Goal: Information Seeking & Learning: Learn about a topic

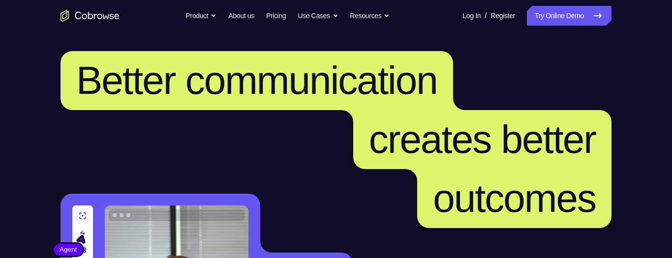
click at [574, 14] on link "Try Online Demo" at bounding box center [569, 16] width 85 height 20
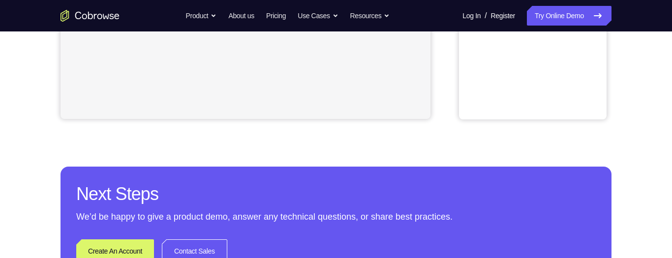
click at [659, 170] on div "Your Support Agent Your Customer Web iOS Android Next Steps We’d be happy to gi…" at bounding box center [336, 17] width 672 height 649
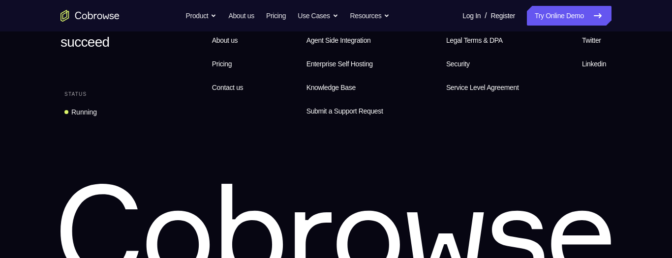
scroll to position [281, 0]
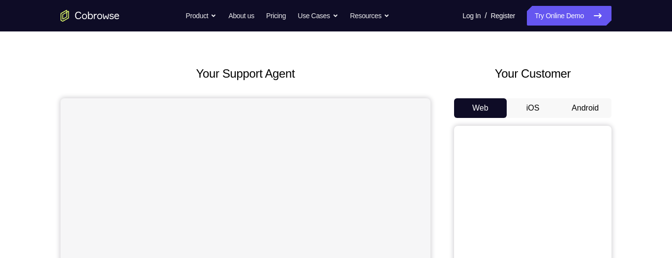
click at [596, 112] on button "Android" at bounding box center [585, 108] width 53 height 20
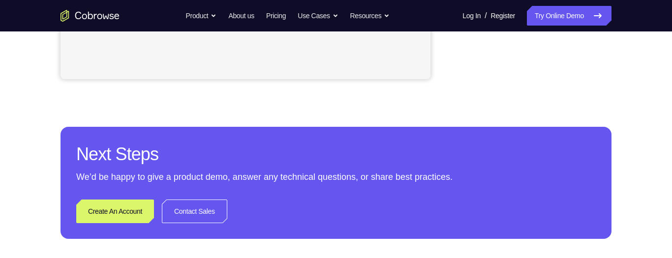
scroll to position [421, 0]
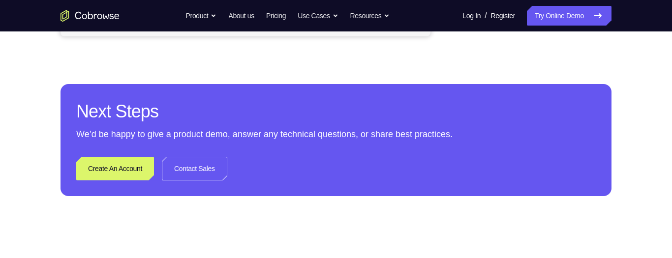
click at [586, 123] on h2 "Next Steps" at bounding box center [335, 112] width 519 height 24
click at [581, 123] on h2 "Next Steps" at bounding box center [335, 112] width 519 height 24
click at [568, 141] on p "We’d be happy to give a product demo, answer any technical questions, or share …" at bounding box center [335, 134] width 519 height 14
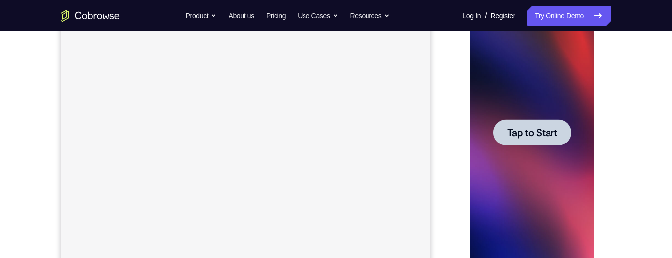
scroll to position [184, 0]
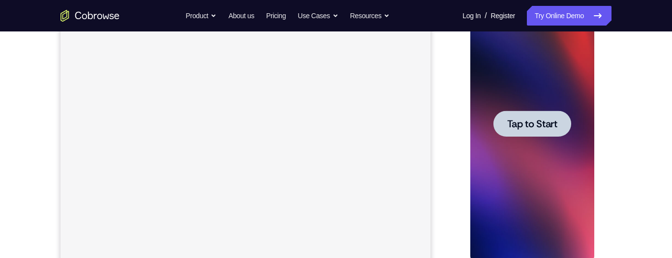
click at [564, 187] on div at bounding box center [532, 123] width 124 height 275
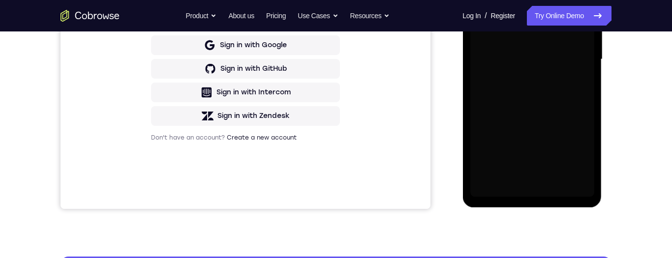
scroll to position [277, 0]
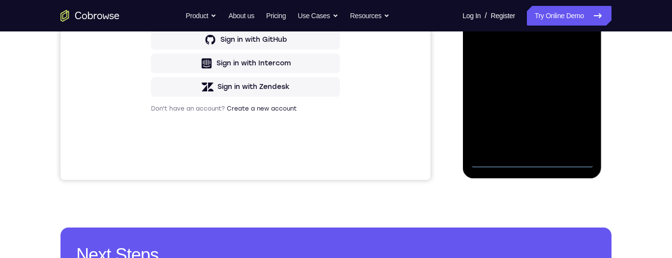
click at [532, 164] on div at bounding box center [532, 30] width 124 height 275
click at [572, 120] on div at bounding box center [532, 30] width 124 height 275
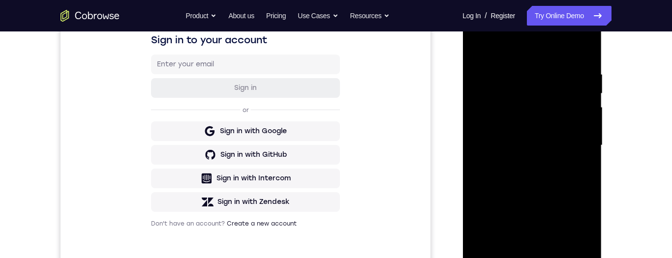
scroll to position [134, 0]
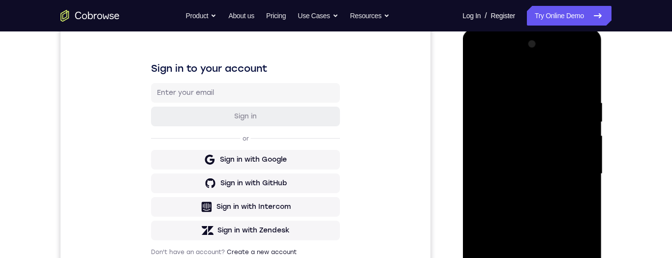
click at [552, 82] on div at bounding box center [532, 173] width 124 height 275
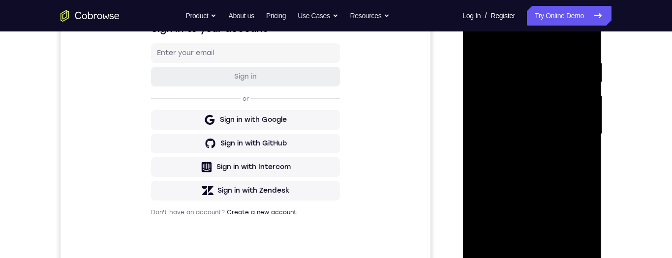
scroll to position [174, 0]
click at [577, 132] on div at bounding box center [532, 133] width 124 height 275
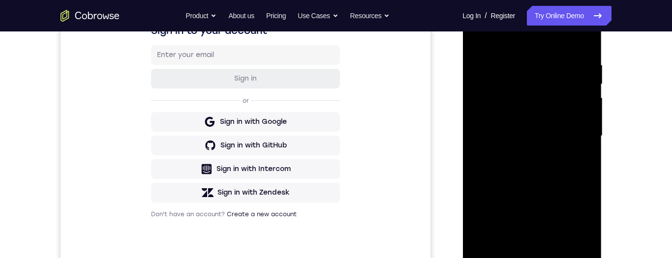
scroll to position [187, 0]
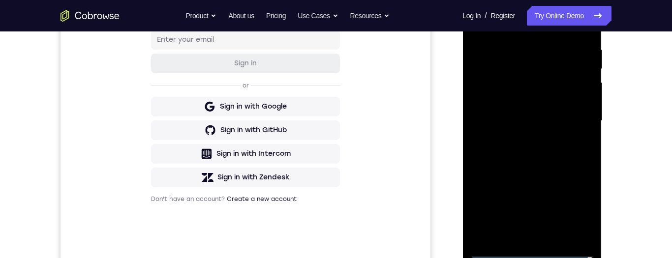
click at [521, 141] on div at bounding box center [532, 120] width 124 height 275
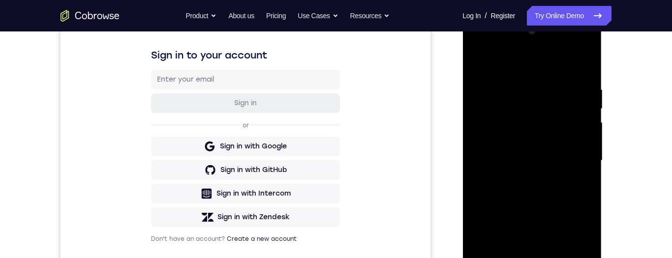
scroll to position [145, 0]
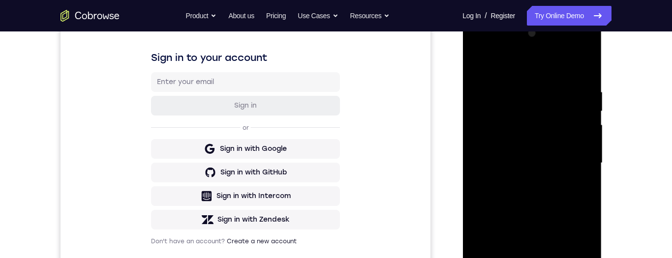
click at [570, 153] on div at bounding box center [532, 163] width 124 height 275
click at [559, 142] on div at bounding box center [532, 163] width 124 height 275
click at [566, 166] on div at bounding box center [532, 163] width 124 height 275
click at [565, 202] on div at bounding box center [532, 163] width 124 height 275
click at [536, 194] on div at bounding box center [532, 163] width 124 height 275
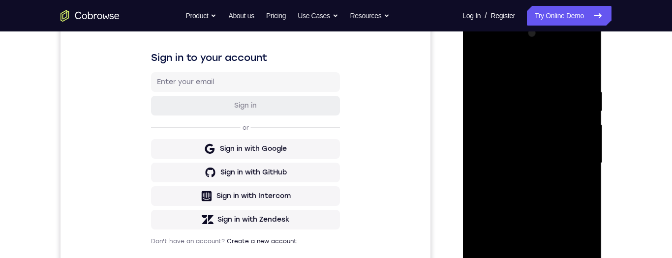
scroll to position [174, 0]
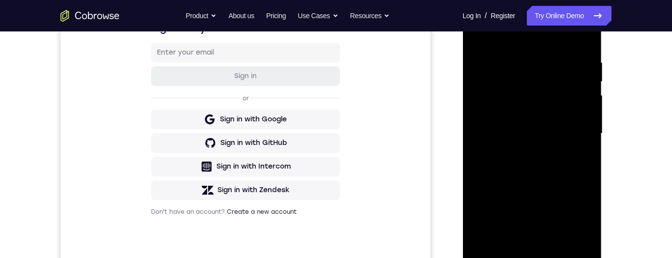
click at [545, 169] on div at bounding box center [532, 133] width 124 height 275
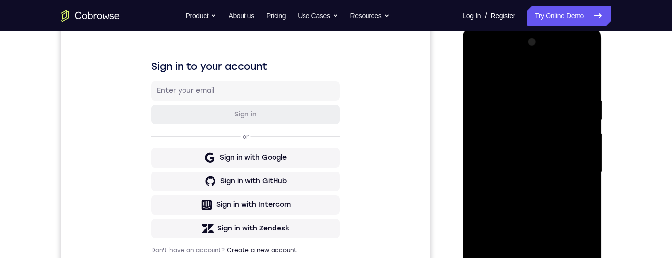
scroll to position [118, 0]
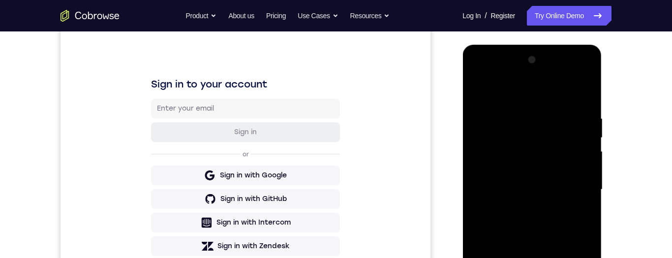
click at [585, 104] on div at bounding box center [532, 189] width 124 height 275
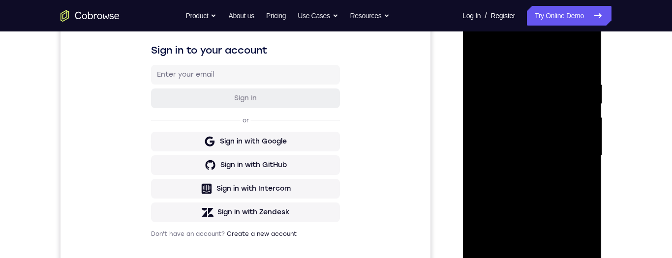
scroll to position [173, 0]
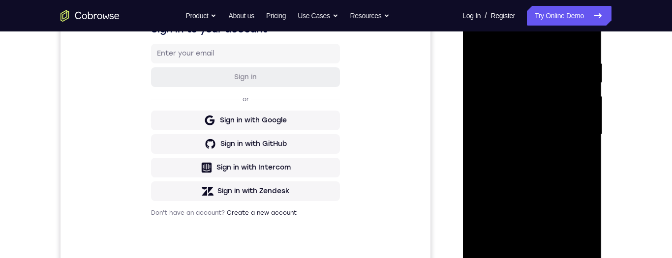
click at [555, 251] on div at bounding box center [532, 134] width 124 height 275
click at [551, 187] on div at bounding box center [532, 134] width 124 height 275
click at [560, 111] on div at bounding box center [532, 134] width 124 height 275
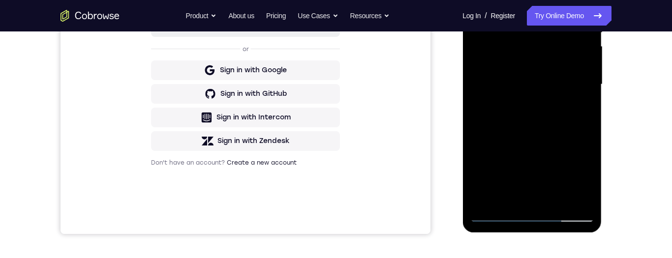
click at [499, 215] on div at bounding box center [532, 84] width 124 height 275
click at [500, 215] on div at bounding box center [532, 83] width 124 height 275
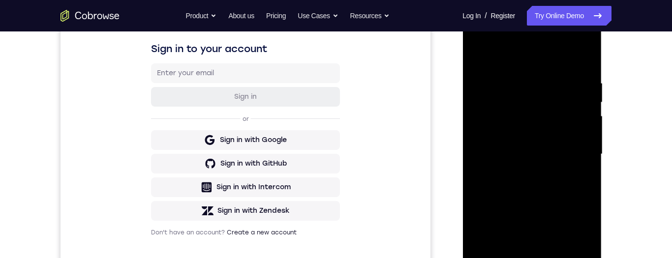
scroll to position [187, 0]
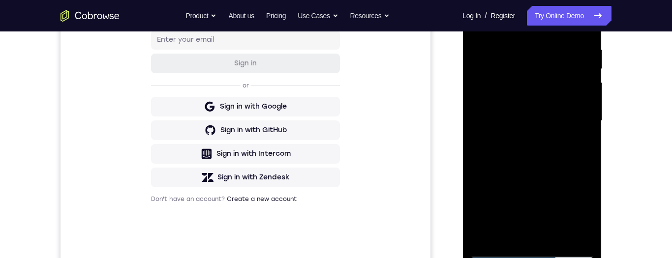
click at [580, 238] on div at bounding box center [532, 120] width 124 height 275
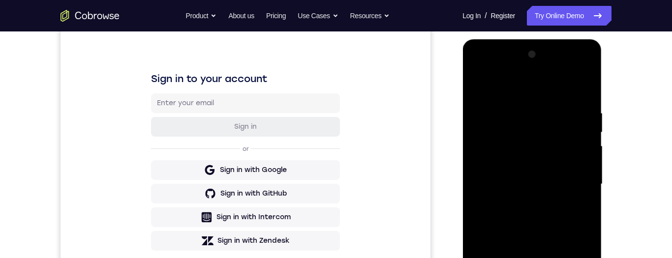
scroll to position [127, 0]
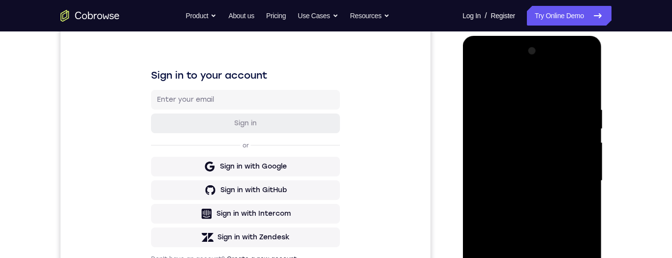
click at [532, 84] on div at bounding box center [532, 180] width 124 height 275
click at [584, 88] on div at bounding box center [532, 180] width 124 height 275
click at [479, 86] on div at bounding box center [532, 180] width 124 height 275
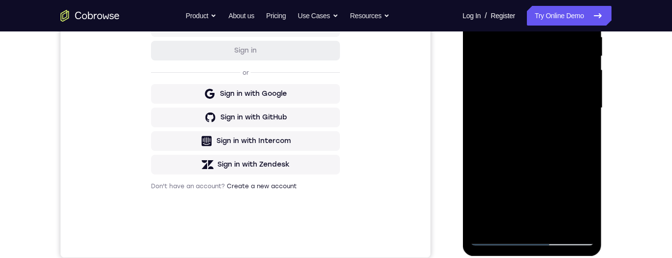
click at [502, 238] on div at bounding box center [532, 107] width 124 height 275
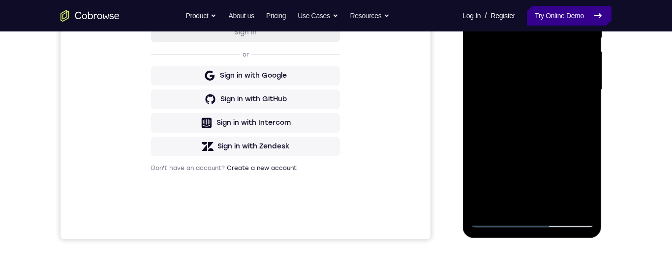
click at [575, 14] on link "Try Online Demo" at bounding box center [569, 16] width 85 height 20
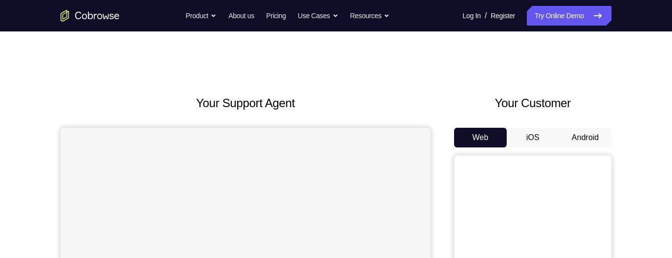
click at [592, 136] on button "Android" at bounding box center [585, 138] width 53 height 20
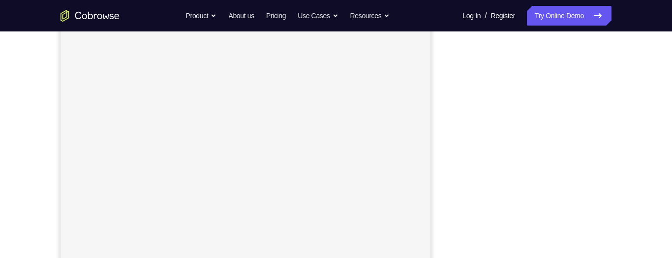
scroll to position [93, 0]
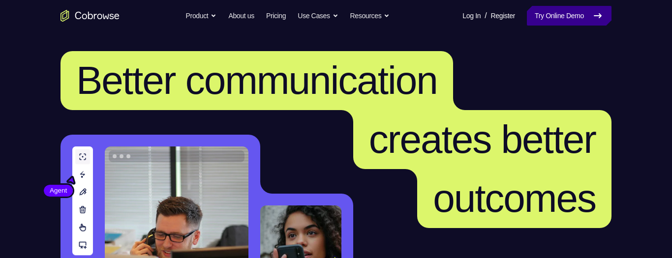
click at [571, 23] on link "Try Online Demo" at bounding box center [569, 16] width 85 height 20
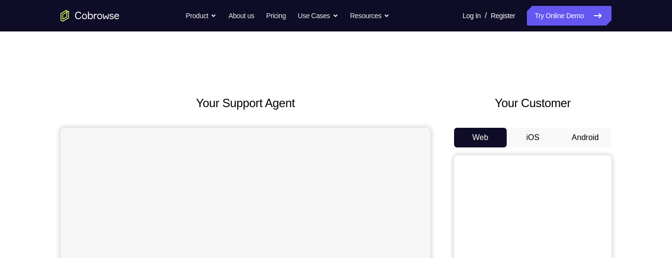
click at [595, 135] on button "Android" at bounding box center [585, 138] width 53 height 20
click at [595, 140] on button "Android" at bounding box center [585, 138] width 53 height 20
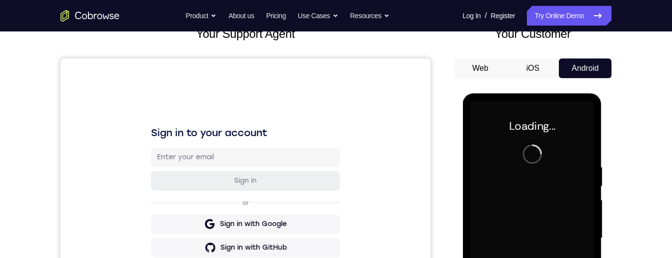
scroll to position [277, 0]
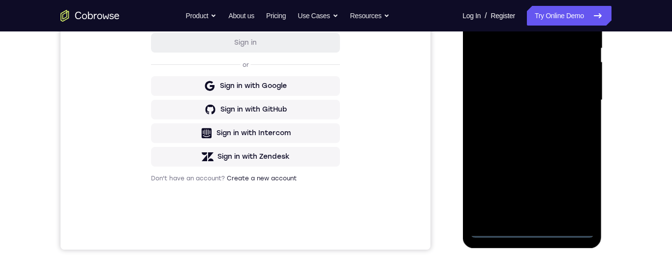
click at [536, 237] on div at bounding box center [532, 100] width 124 height 275
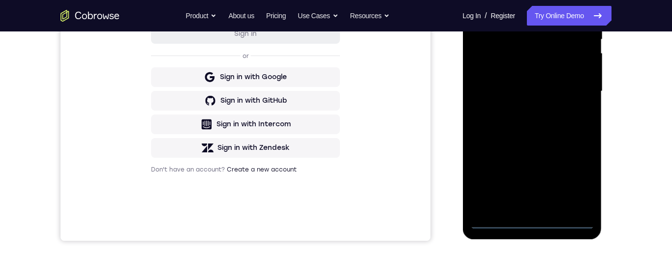
click at [541, 221] on div at bounding box center [532, 91] width 124 height 275
click at [579, 201] on div at bounding box center [532, 91] width 124 height 275
click at [578, 181] on div at bounding box center [532, 91] width 124 height 275
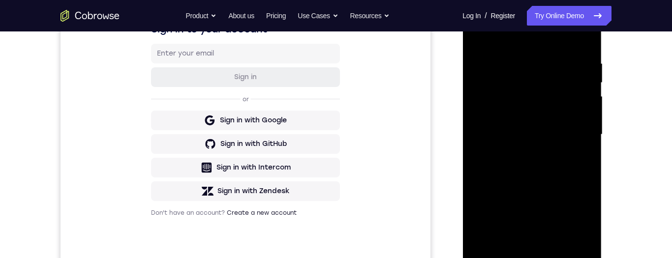
click at [533, 258] on div at bounding box center [532, 134] width 124 height 275
click at [575, 216] on div at bounding box center [532, 134] width 124 height 275
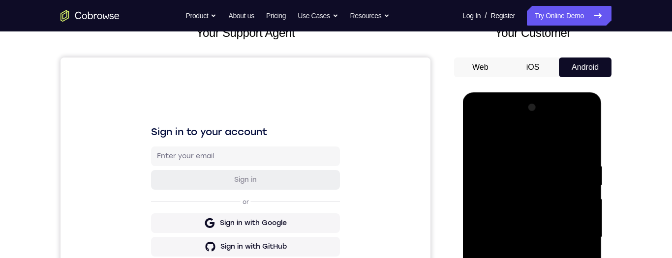
scroll to position [97, 0]
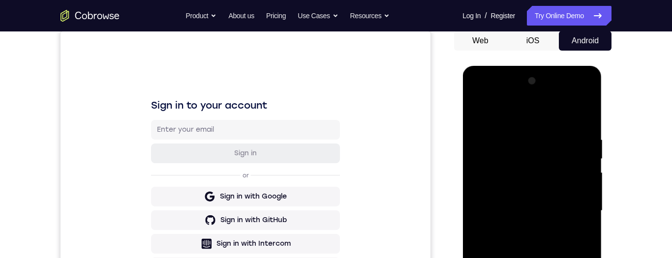
click at [544, 121] on div at bounding box center [532, 210] width 124 height 275
click at [583, 208] on div at bounding box center [532, 210] width 124 height 275
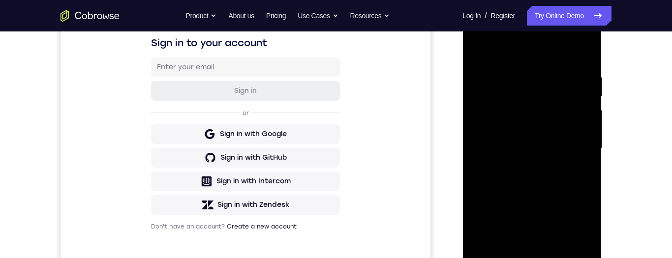
scroll to position [176, 0]
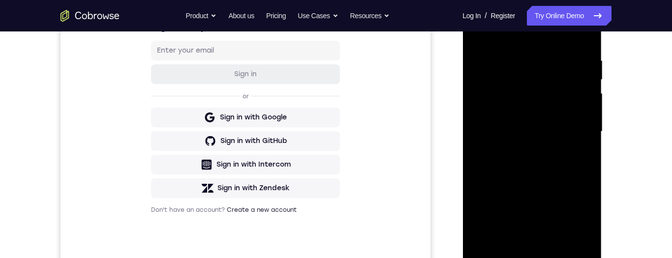
click at [526, 153] on div at bounding box center [532, 131] width 124 height 275
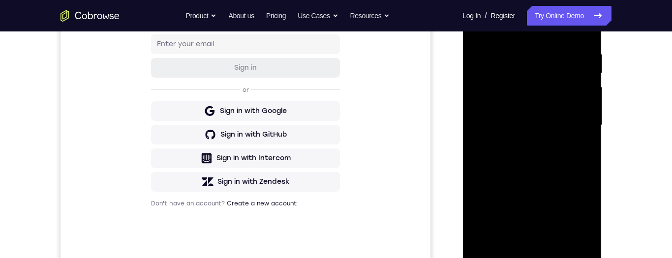
click at [584, 109] on div at bounding box center [532, 125] width 124 height 275
click at [546, 97] on div at bounding box center [532, 125] width 124 height 275
click at [559, 124] on div at bounding box center [532, 125] width 124 height 275
click at [575, 161] on div at bounding box center [532, 125] width 124 height 275
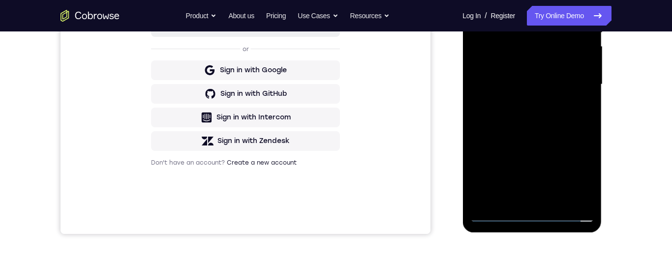
scroll to position [223, 0]
click at [565, 106] on div at bounding box center [532, 84] width 124 height 275
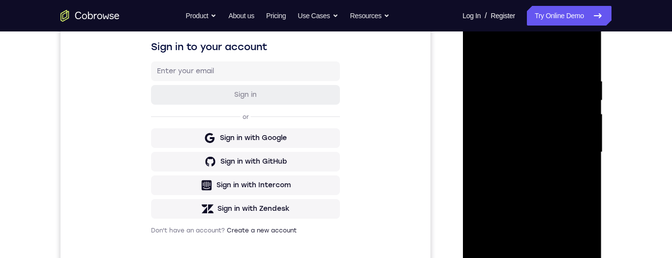
scroll to position [129, 0]
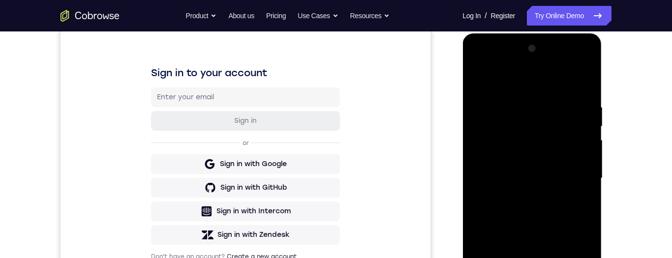
click at [586, 100] on div at bounding box center [532, 178] width 124 height 275
click at [579, 79] on div at bounding box center [532, 178] width 124 height 275
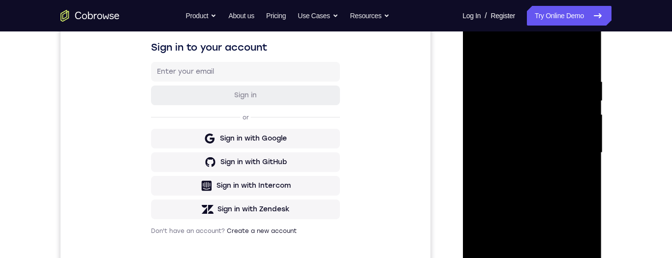
scroll to position [170, 0]
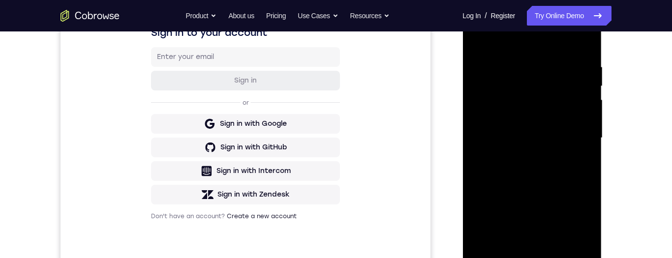
click at [568, 161] on div at bounding box center [532, 137] width 124 height 275
click at [571, 77] on div at bounding box center [532, 137] width 124 height 275
click at [489, 156] on div at bounding box center [532, 137] width 124 height 275
click at [546, 128] on div at bounding box center [532, 137] width 124 height 275
click at [559, 254] on div at bounding box center [532, 137] width 124 height 275
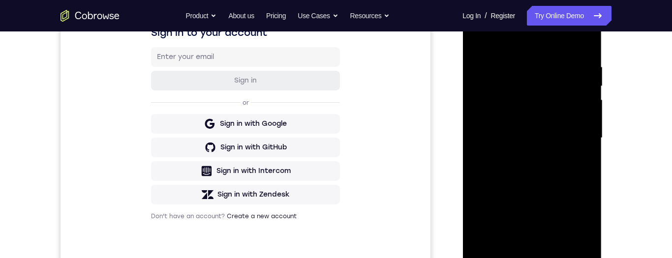
click at [568, 168] on div at bounding box center [532, 137] width 124 height 275
click at [578, 162] on div at bounding box center [532, 137] width 124 height 275
click at [573, 112] on div at bounding box center [532, 137] width 124 height 275
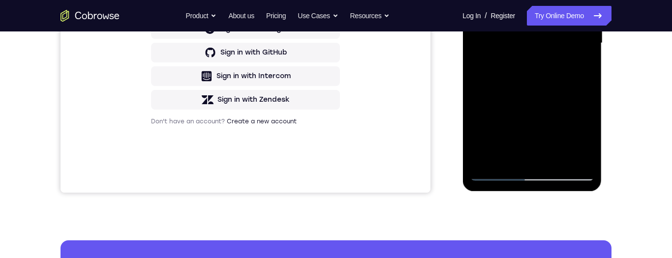
scroll to position [239, 0]
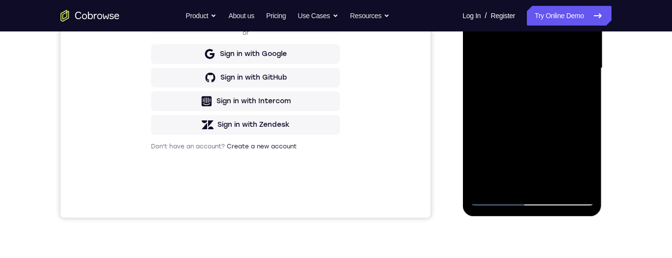
click at [530, 178] on div at bounding box center [532, 68] width 124 height 275
click at [579, 99] on div at bounding box center [532, 67] width 124 height 275
click at [480, 0] on div at bounding box center [532, 67] width 124 height 275
click at [481, 0] on div at bounding box center [532, 67] width 124 height 275
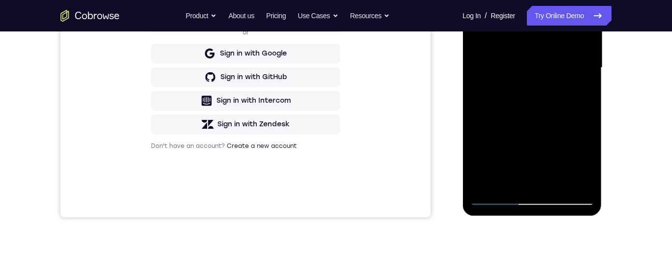
scroll to position [201, 0]
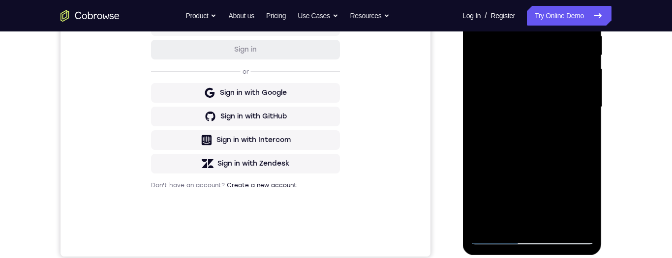
click at [584, 218] on div at bounding box center [532, 107] width 124 height 275
click at [580, 221] on div at bounding box center [532, 107] width 124 height 275
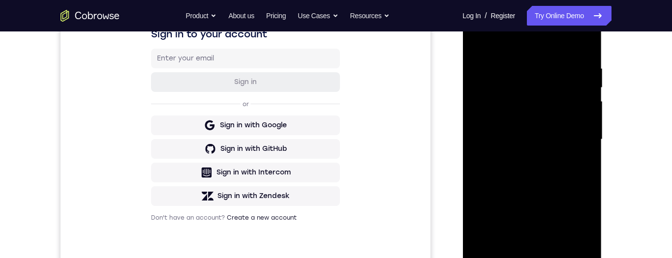
click at [484, 95] on div at bounding box center [532, 139] width 124 height 275
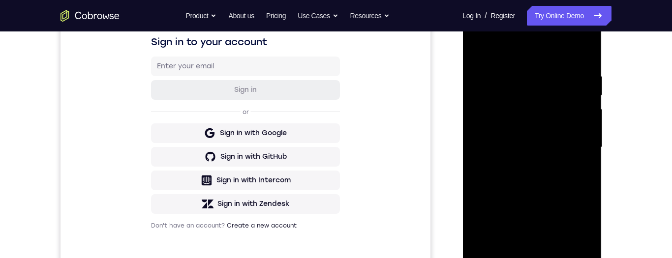
scroll to position [132, 0]
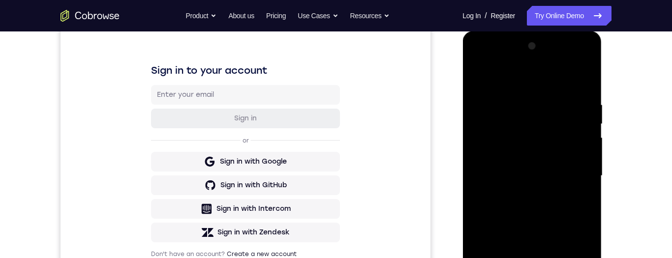
click at [486, 189] on div at bounding box center [532, 175] width 124 height 275
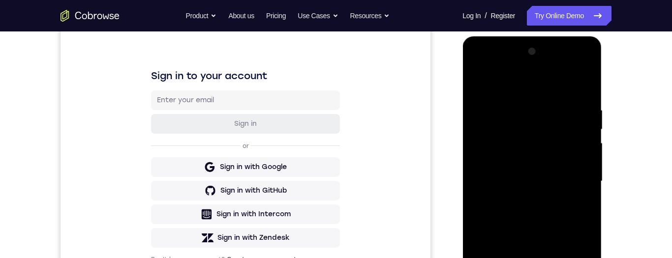
click at [579, 196] on div at bounding box center [532, 181] width 124 height 275
click at [586, 185] on div at bounding box center [532, 181] width 124 height 275
click at [580, 197] on div at bounding box center [532, 181] width 124 height 275
click at [583, 191] on div at bounding box center [532, 181] width 124 height 275
click at [592, 188] on div at bounding box center [532, 181] width 124 height 275
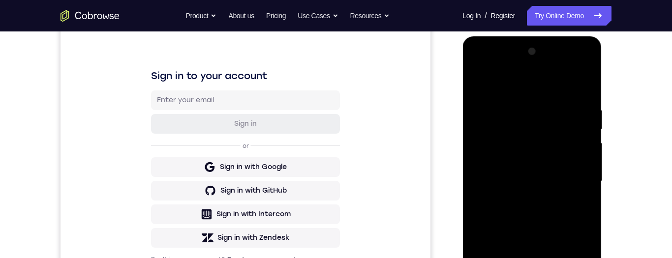
click at [592, 183] on div at bounding box center [532, 181] width 124 height 275
click at [592, 188] on div at bounding box center [532, 181] width 124 height 275
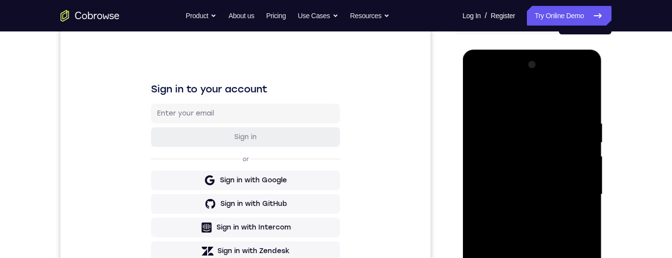
click at [588, 172] on div at bounding box center [532, 194] width 124 height 275
click at [586, 180] on div at bounding box center [532, 194] width 124 height 275
click at [588, 178] on div at bounding box center [532, 194] width 124 height 275
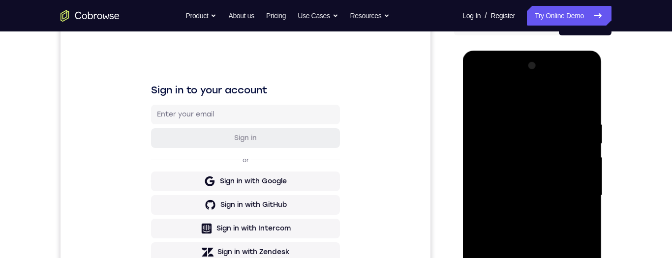
click at [584, 178] on div at bounding box center [532, 195] width 124 height 275
click at [590, 179] on div at bounding box center [532, 195] width 124 height 275
click at [586, 176] on div at bounding box center [532, 195] width 124 height 275
click at [590, 192] on div at bounding box center [532, 195] width 124 height 275
click at [585, 194] on div at bounding box center [532, 195] width 124 height 275
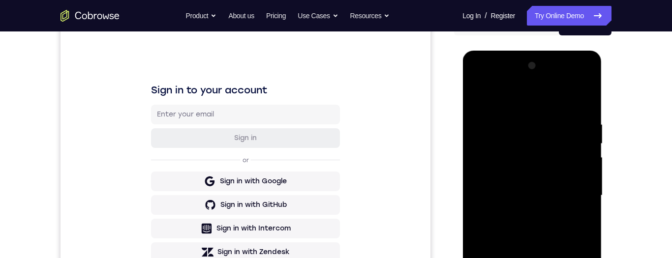
click at [546, 202] on div at bounding box center [532, 195] width 124 height 275
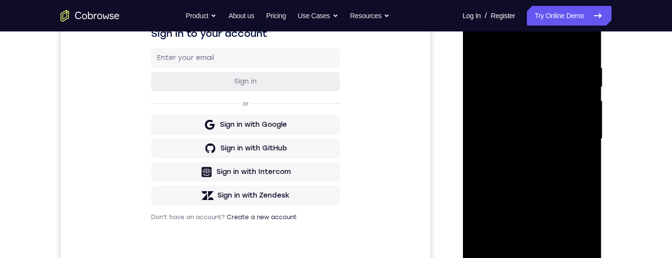
scroll to position [160, 0]
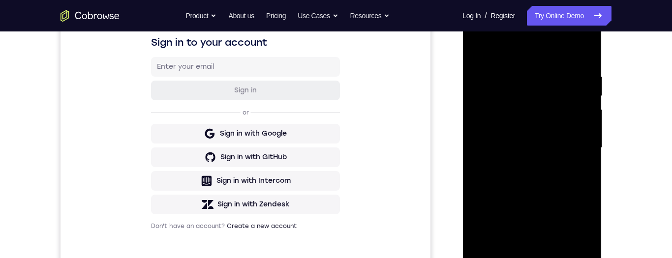
click at [582, 172] on div at bounding box center [532, 147] width 124 height 275
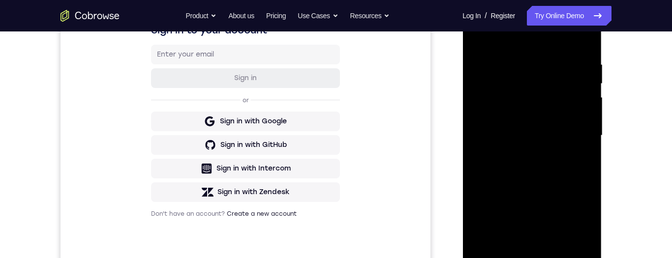
click at [510, 155] on div at bounding box center [532, 135] width 124 height 275
click at [543, 139] on div at bounding box center [532, 135] width 124 height 275
click at [587, 147] on div at bounding box center [532, 135] width 124 height 275
click at [544, 140] on div at bounding box center [532, 135] width 124 height 275
click at [574, 144] on div at bounding box center [532, 135] width 124 height 275
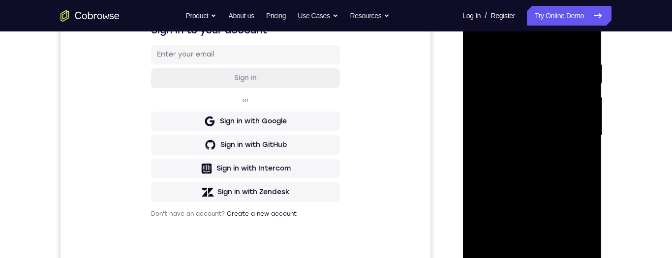
scroll to position [229, 0]
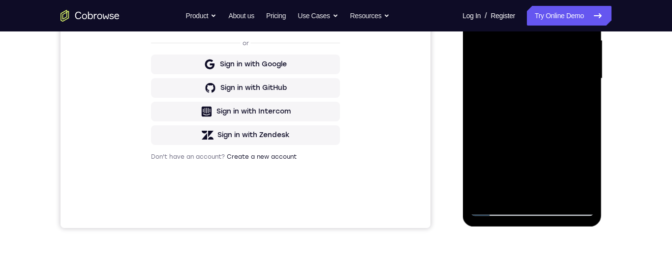
click at [485, 191] on div at bounding box center [532, 78] width 124 height 275
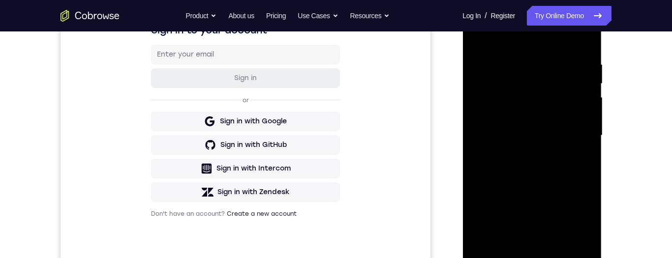
scroll to position [133, 0]
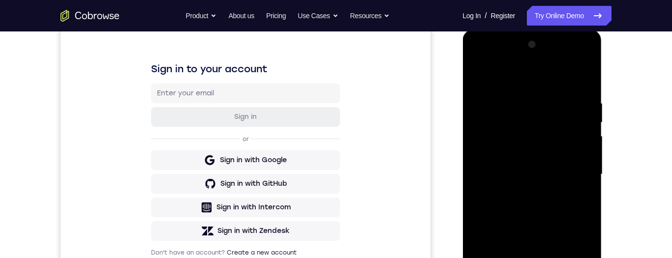
click at [494, 101] on div at bounding box center [532, 174] width 124 height 275
click at [565, 177] on div at bounding box center [532, 174] width 124 height 275
click at [570, 91] on div at bounding box center [532, 174] width 124 height 275
click at [588, 59] on div at bounding box center [532, 174] width 124 height 275
click at [577, 192] on div at bounding box center [532, 174] width 124 height 275
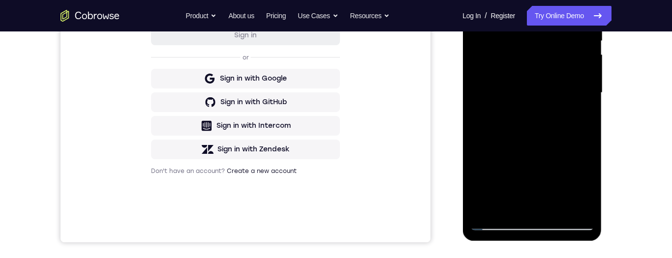
scroll to position [236, 0]
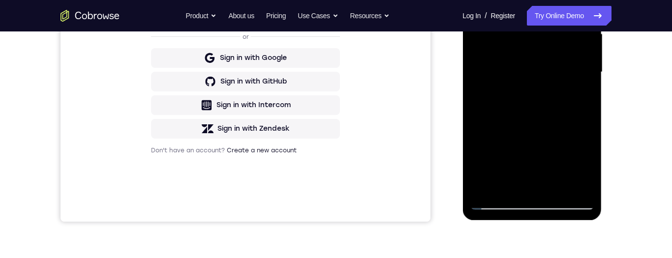
click at [541, 180] on div at bounding box center [532, 72] width 124 height 275
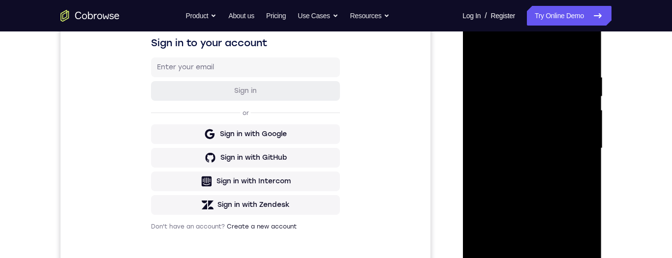
scroll to position [188, 0]
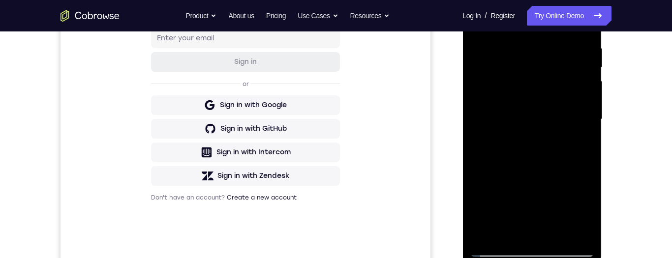
click at [530, 227] on div at bounding box center [532, 119] width 124 height 275
click at [538, 226] on div at bounding box center [532, 119] width 124 height 275
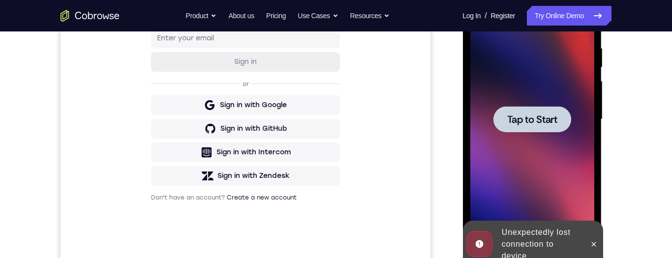
scroll to position [194, 0]
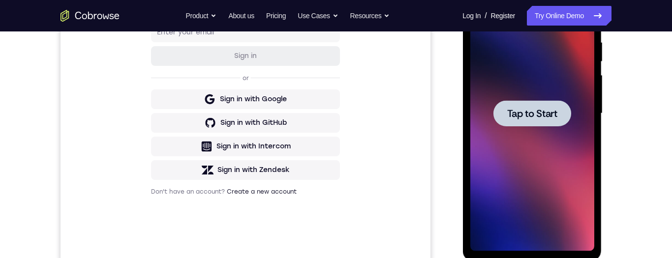
click at [571, 137] on div at bounding box center [532, 113] width 124 height 275
click at [570, 153] on div at bounding box center [532, 113] width 124 height 275
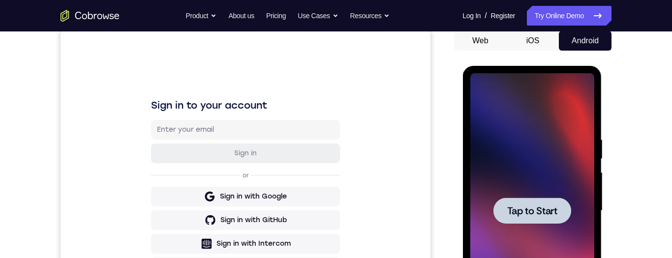
scroll to position [134, 0]
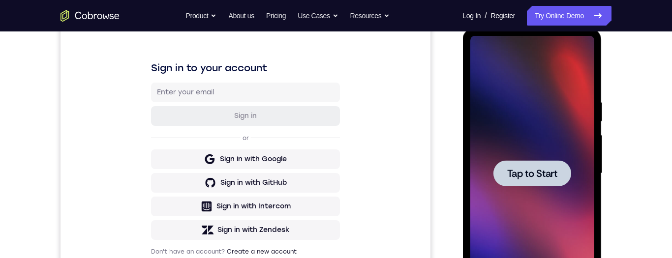
click at [545, 161] on div at bounding box center [532, 173] width 78 height 26
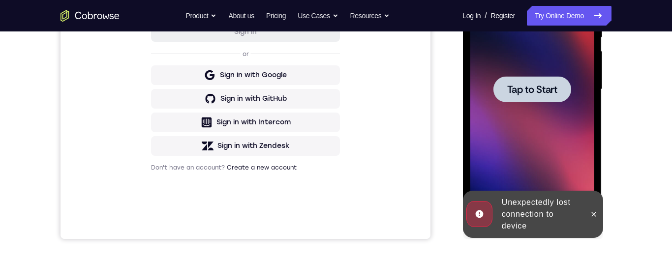
scroll to position [290, 0]
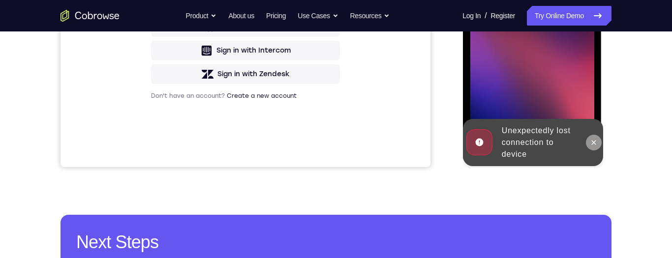
click at [590, 149] on button at bounding box center [593, 143] width 16 height 16
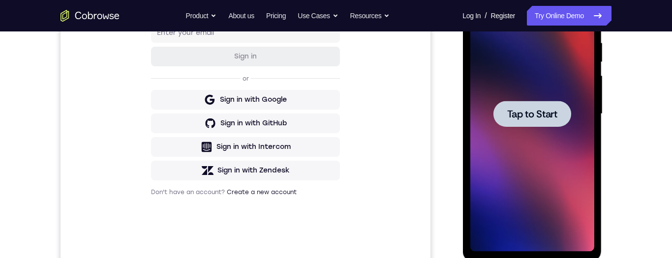
click at [546, 144] on div at bounding box center [532, 113] width 124 height 275
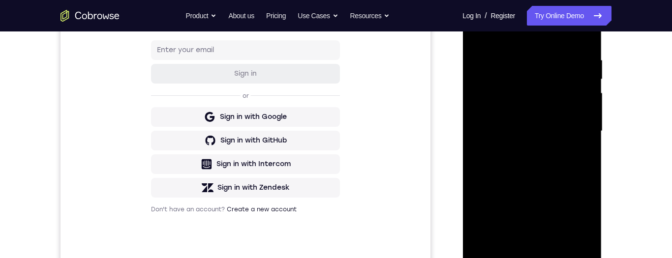
scroll to position [198, 0]
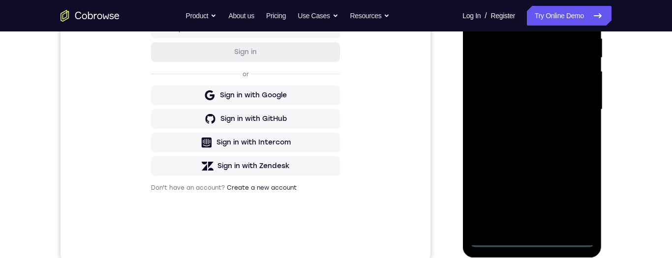
click at [535, 244] on div at bounding box center [532, 109] width 124 height 275
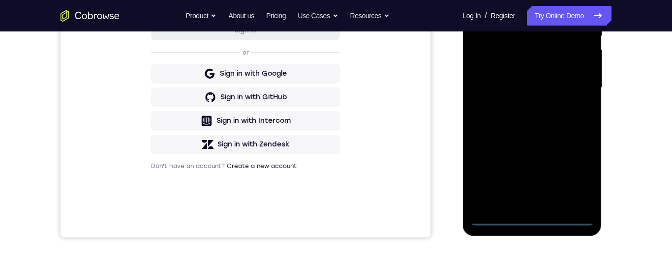
click at [542, 221] on div at bounding box center [532, 87] width 124 height 275
click at [577, 173] on div at bounding box center [532, 87] width 124 height 275
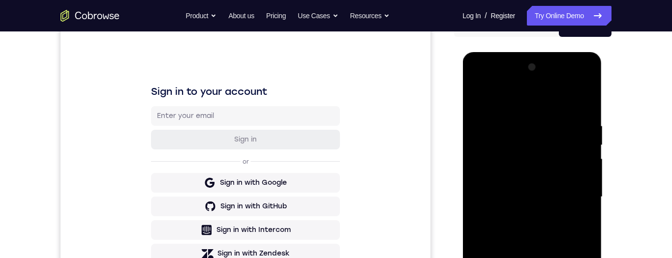
click at [536, 105] on div at bounding box center [532, 196] width 124 height 275
click at [581, 198] on div at bounding box center [532, 197] width 124 height 275
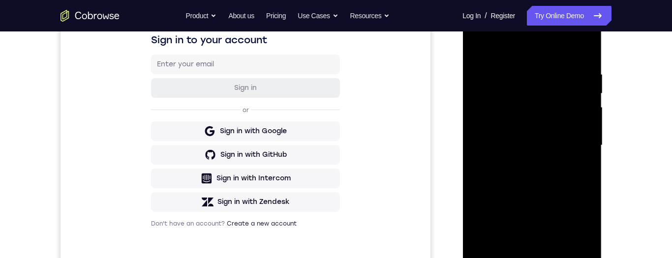
scroll to position [243, 0]
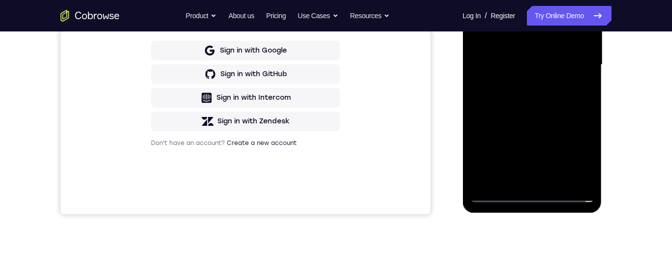
click at [529, 181] on div at bounding box center [532, 64] width 124 height 275
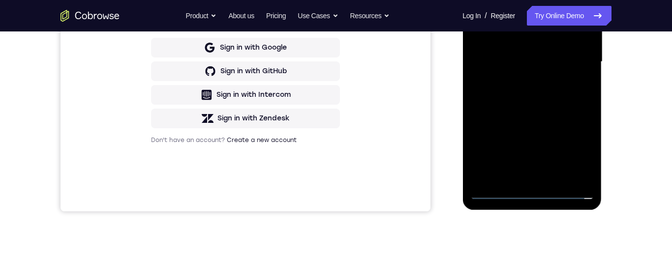
click at [574, 58] on div at bounding box center [532, 61] width 124 height 275
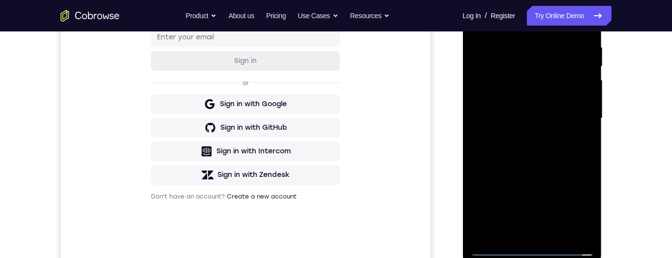
scroll to position [186, 0]
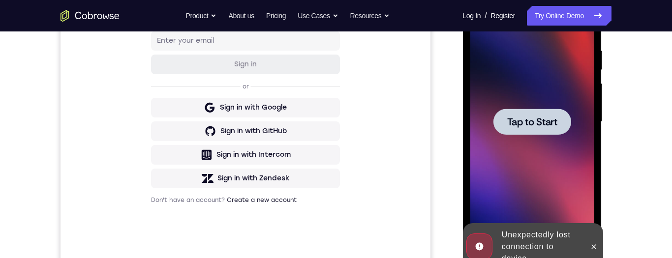
click at [557, 131] on div at bounding box center [532, 122] width 78 height 26
click at [589, 243] on icon at bounding box center [593, 247] width 8 height 8
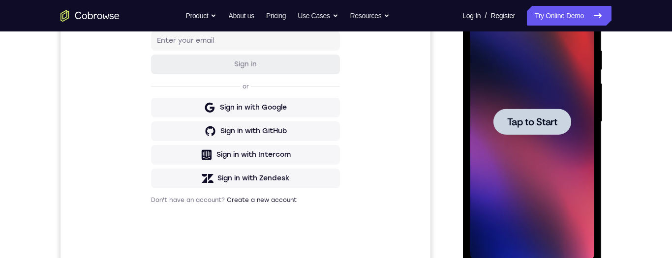
click at [548, 169] on div at bounding box center [532, 121] width 124 height 275
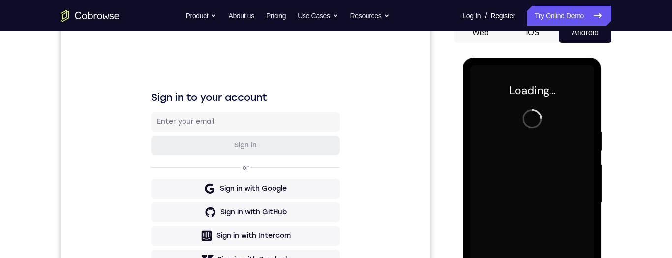
scroll to position [106, 0]
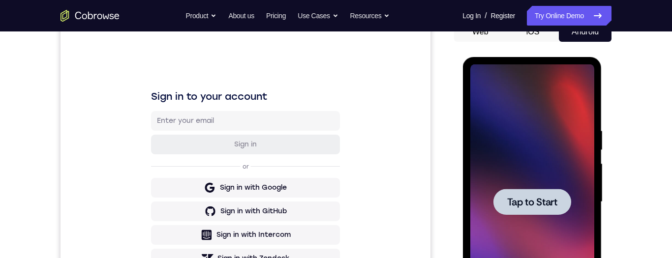
click at [564, 195] on div at bounding box center [532, 202] width 78 height 26
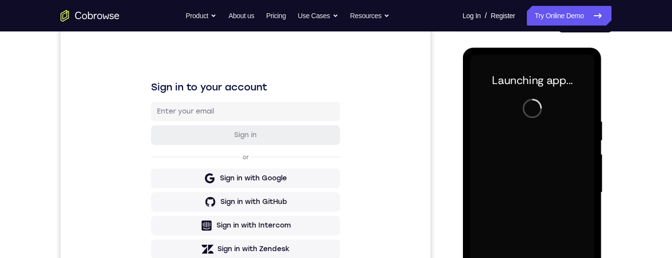
scroll to position [114, 0]
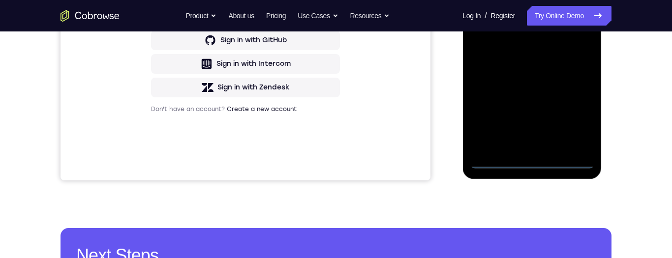
click at [535, 162] on div at bounding box center [532, 30] width 124 height 275
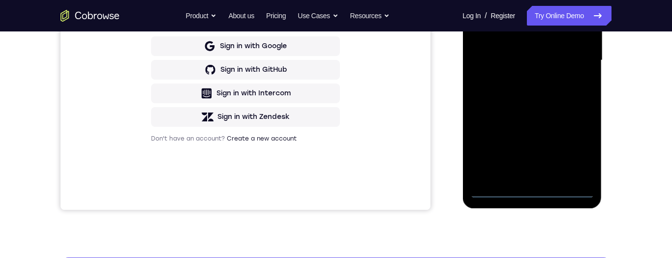
scroll to position [242, 0]
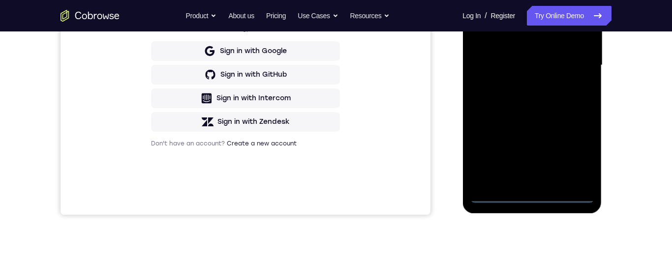
click at [571, 153] on div at bounding box center [532, 65] width 124 height 275
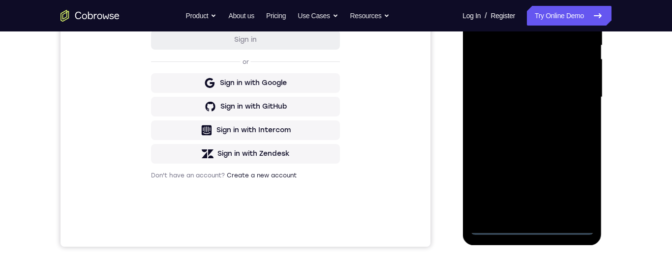
scroll to position [113, 0]
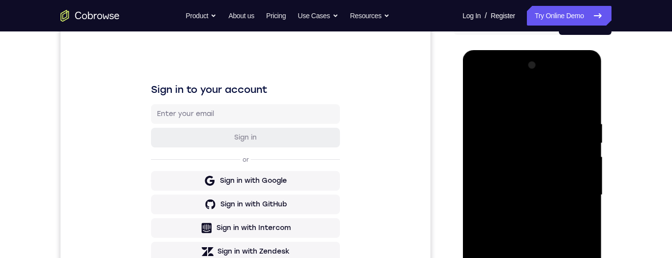
click at [537, 104] on div at bounding box center [532, 195] width 124 height 275
click at [575, 193] on div at bounding box center [532, 195] width 124 height 275
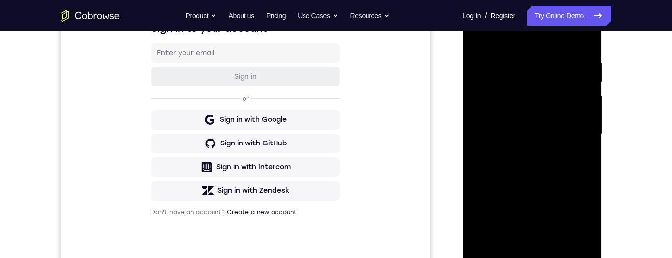
scroll to position [182, 0]
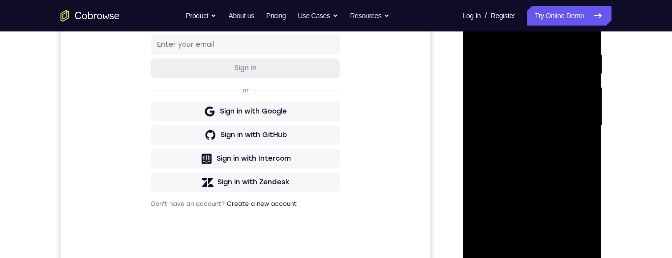
click at [523, 242] on div at bounding box center [532, 125] width 124 height 275
click at [563, 113] on div at bounding box center [532, 125] width 124 height 275
click at [548, 106] on div at bounding box center [532, 125] width 124 height 275
click at [554, 127] on div at bounding box center [532, 125] width 124 height 275
click at [558, 158] on div at bounding box center [532, 125] width 124 height 275
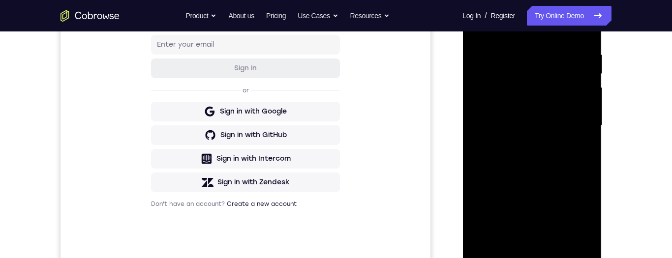
click at [550, 152] on div at bounding box center [532, 125] width 124 height 275
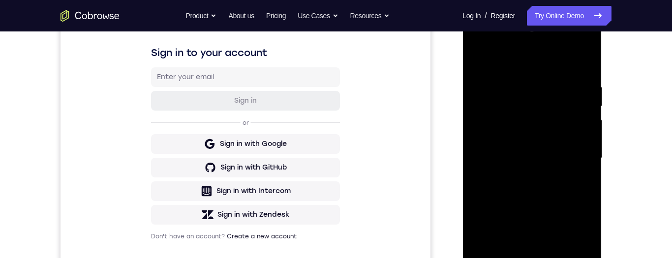
scroll to position [151, 0]
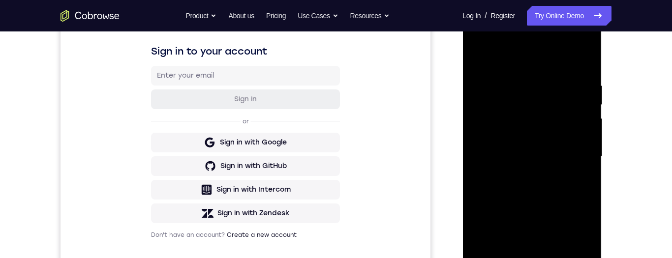
click at [521, 90] on div at bounding box center [532, 156] width 124 height 275
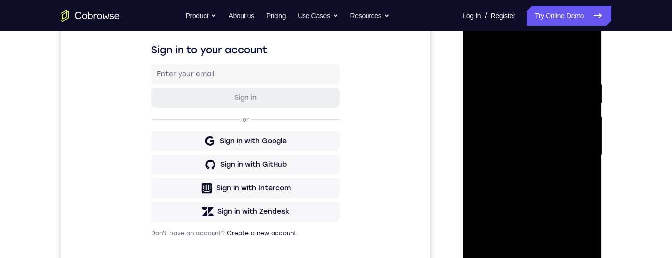
click at [587, 134] on div at bounding box center [532, 155] width 124 height 275
click at [592, 134] on div at bounding box center [532, 155] width 124 height 275
click at [581, 139] on div at bounding box center [532, 155] width 124 height 275
click at [477, 142] on div at bounding box center [532, 155] width 124 height 275
click at [589, 135] on div at bounding box center [532, 155] width 124 height 275
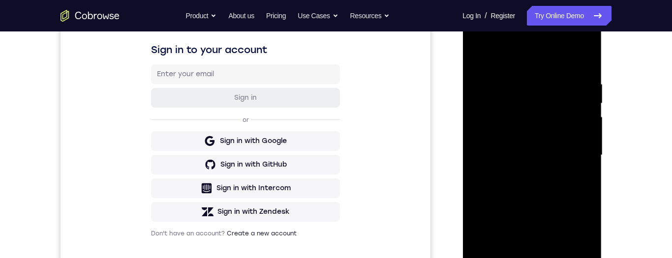
click at [579, 141] on div at bounding box center [532, 155] width 124 height 275
click at [580, 146] on div at bounding box center [532, 155] width 124 height 275
click at [588, 137] on div at bounding box center [532, 155] width 124 height 275
click at [591, 141] on div at bounding box center [532, 155] width 124 height 275
click at [476, 159] on div at bounding box center [532, 155] width 124 height 275
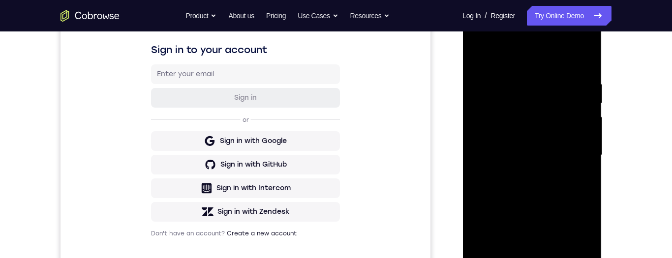
click at [583, 150] on div at bounding box center [532, 155] width 124 height 275
click at [588, 149] on div at bounding box center [532, 155] width 124 height 275
click at [587, 150] on div at bounding box center [532, 155] width 124 height 275
click at [580, 149] on div at bounding box center [532, 155] width 124 height 275
click at [583, 149] on div at bounding box center [532, 155] width 124 height 275
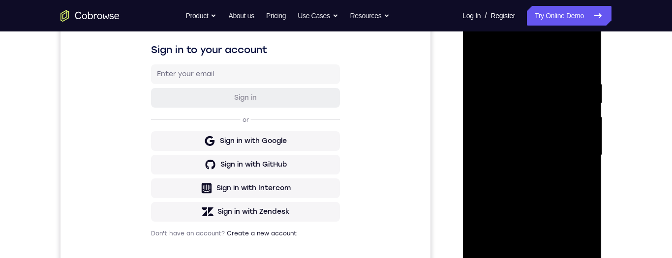
click at [584, 153] on div at bounding box center [532, 155] width 124 height 275
click at [577, 151] on div at bounding box center [532, 155] width 124 height 275
click at [578, 152] on div at bounding box center [532, 155] width 124 height 275
click at [476, 168] on div at bounding box center [532, 155] width 124 height 275
click at [581, 145] on div at bounding box center [532, 155] width 124 height 275
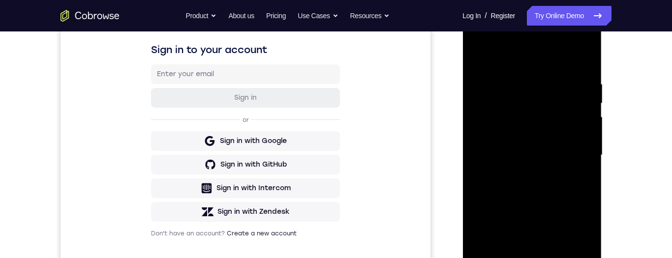
click at [580, 145] on div at bounding box center [532, 155] width 124 height 275
click at [580, 147] on div at bounding box center [532, 155] width 124 height 275
click at [577, 150] on div at bounding box center [532, 155] width 124 height 275
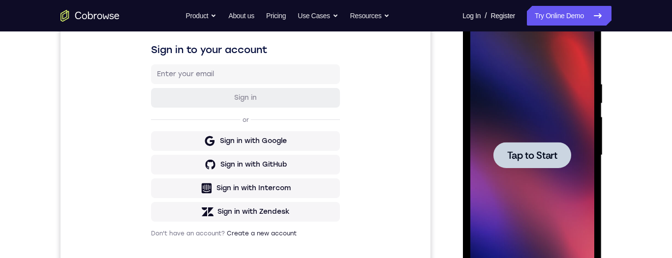
click at [551, 167] on div at bounding box center [532, 155] width 78 height 26
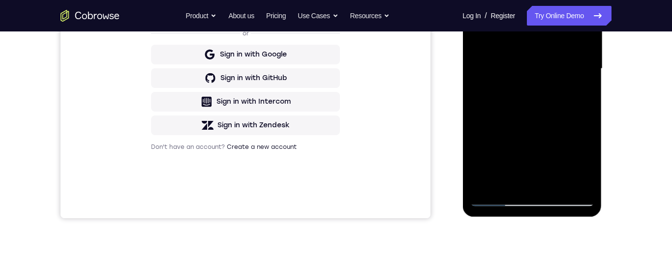
scroll to position [253, 0]
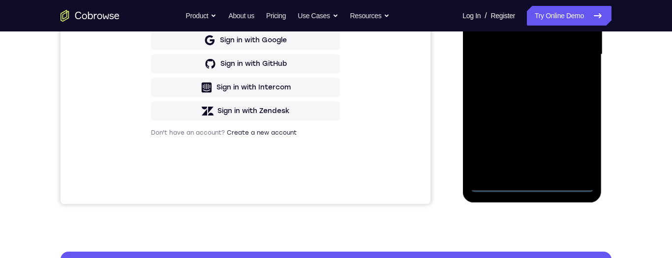
click at [531, 185] on div at bounding box center [532, 54] width 124 height 275
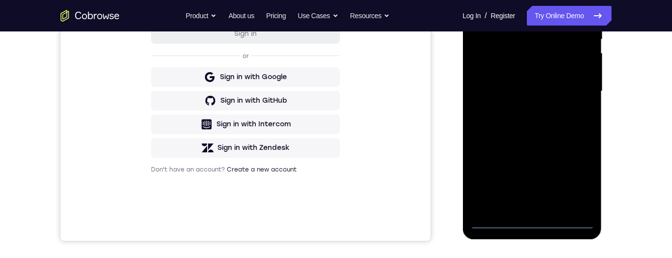
scroll to position [194, 0]
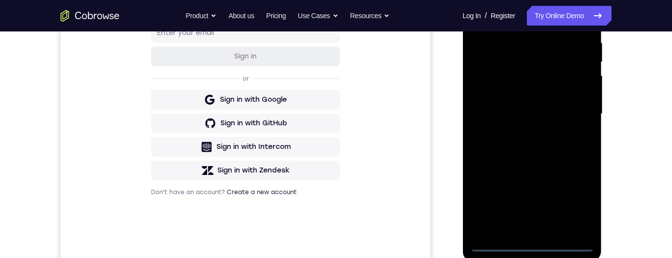
click at [573, 203] on div at bounding box center [532, 113] width 124 height 275
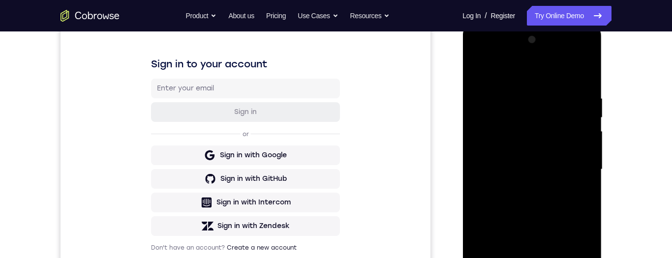
scroll to position [138, 0]
click at [560, 73] on div at bounding box center [532, 169] width 124 height 275
click at [573, 171] on div at bounding box center [532, 169] width 124 height 275
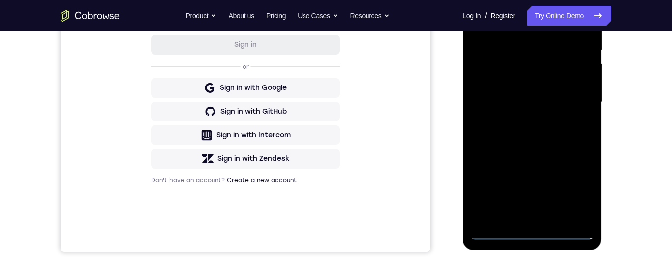
scroll to position [208, 0]
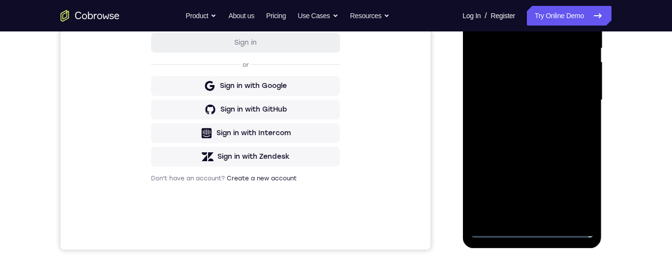
click at [519, 118] on div at bounding box center [532, 100] width 124 height 275
click at [559, 94] on div at bounding box center [532, 100] width 124 height 275
click at [562, 78] on div at bounding box center [532, 100] width 124 height 275
click at [559, 101] on div at bounding box center [532, 100] width 124 height 275
click at [561, 133] on div at bounding box center [532, 100] width 124 height 275
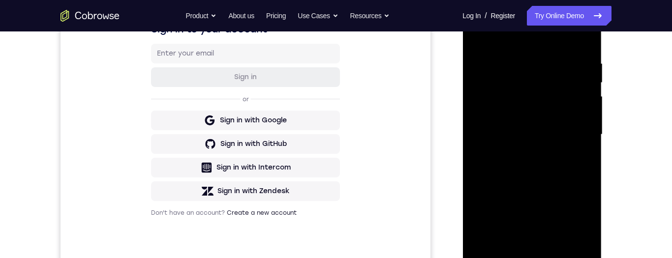
scroll to position [197, 0]
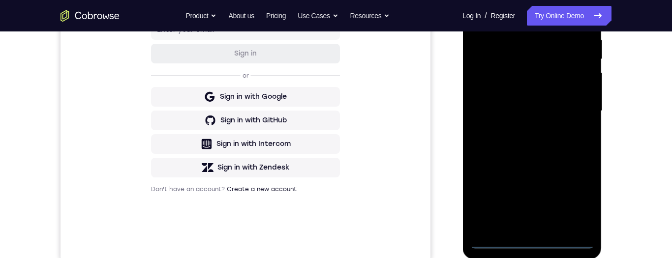
click at [531, 237] on div at bounding box center [532, 110] width 124 height 275
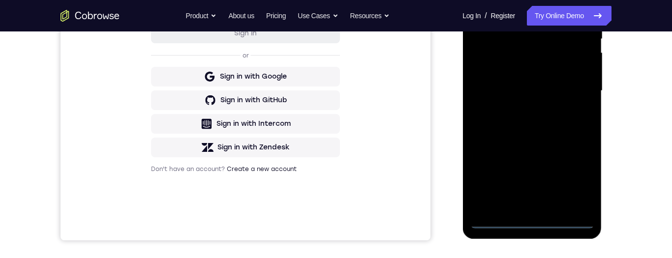
click at [527, 218] on div at bounding box center [532, 90] width 124 height 275
click at [529, 221] on div at bounding box center [532, 90] width 124 height 275
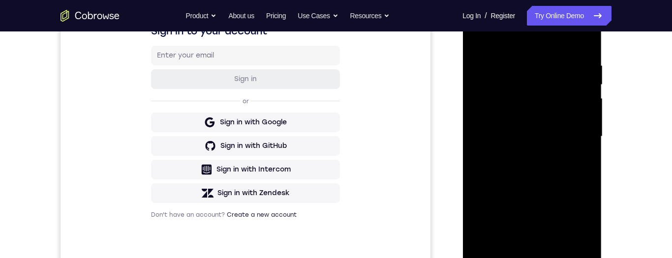
click at [574, 221] on div at bounding box center [532, 136] width 124 height 275
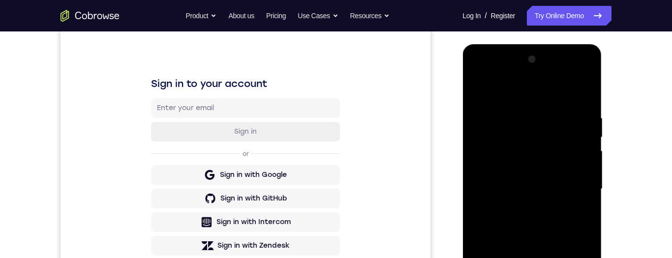
click at [555, 94] on div at bounding box center [532, 189] width 124 height 275
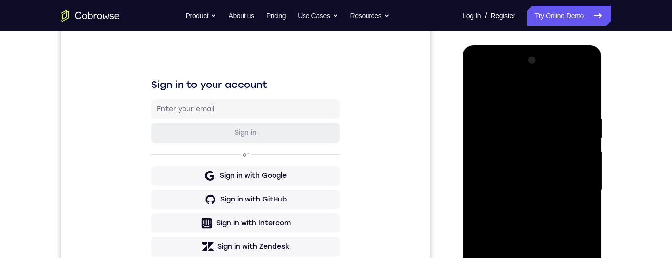
click at [570, 179] on div at bounding box center [532, 190] width 124 height 275
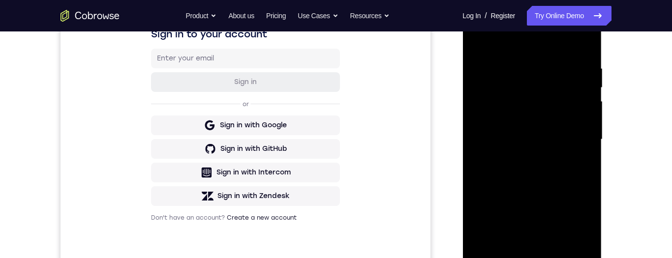
scroll to position [212, 0]
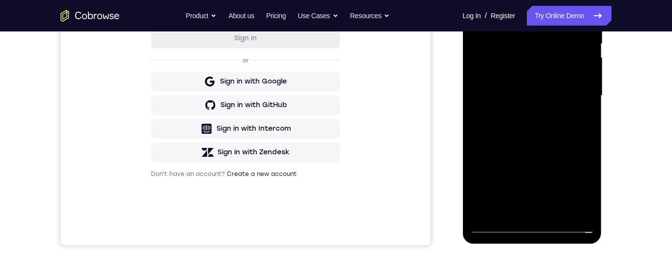
click at [518, 208] on div at bounding box center [532, 95] width 124 height 275
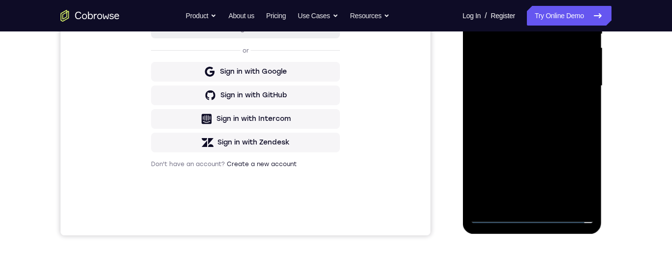
click at [559, 74] on div at bounding box center [532, 85] width 124 height 275
click at [560, 61] on div at bounding box center [532, 85] width 124 height 275
click at [559, 85] on div at bounding box center [532, 85] width 124 height 275
click at [549, 120] on div at bounding box center [532, 85] width 124 height 275
click at [559, 110] on div at bounding box center [532, 85] width 124 height 275
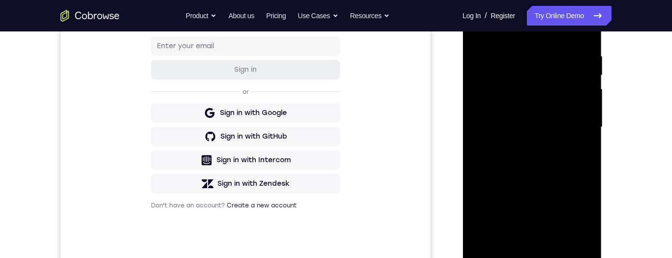
scroll to position [176, 0]
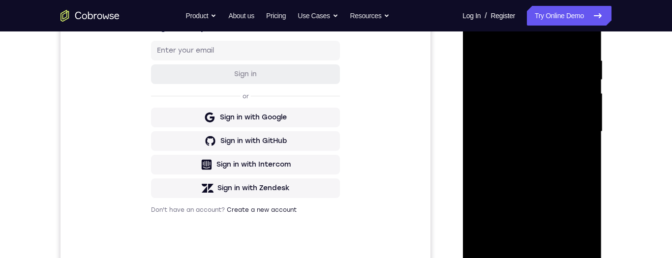
click at [547, 163] on div at bounding box center [532, 131] width 124 height 275
click at [581, 41] on div at bounding box center [532, 131] width 124 height 275
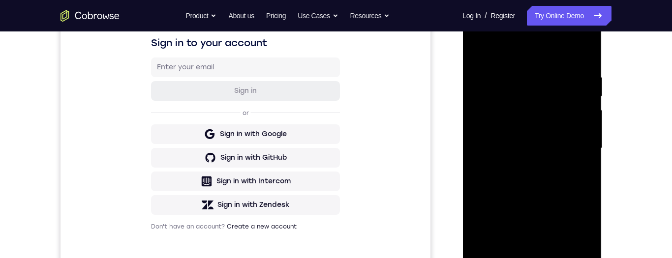
scroll to position [190, 0]
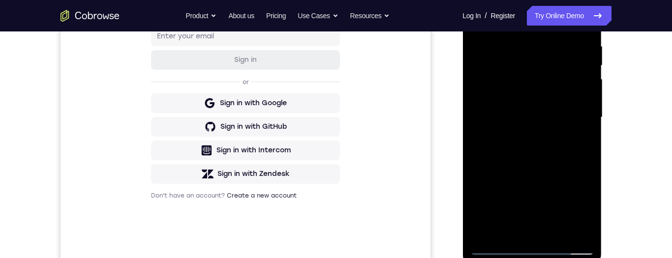
click at [561, 233] on div at bounding box center [532, 117] width 124 height 275
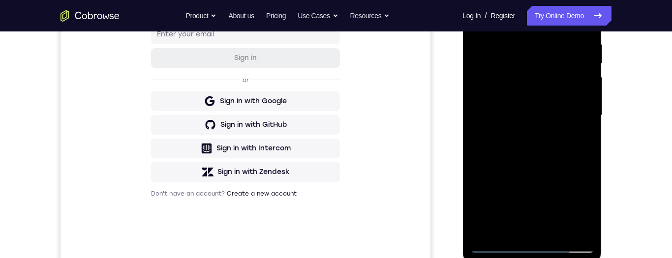
click at [557, 167] on div at bounding box center [532, 115] width 124 height 275
click at [559, 85] on div at bounding box center [532, 115] width 124 height 275
click at [507, 220] on div at bounding box center [532, 115] width 124 height 275
click at [587, 62] on div at bounding box center [532, 115] width 124 height 275
click at [576, 139] on div at bounding box center [532, 115] width 124 height 275
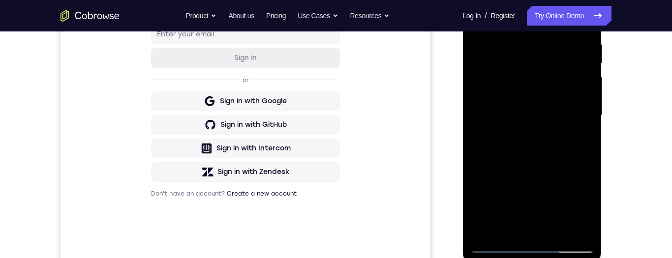
scroll to position [134, 0]
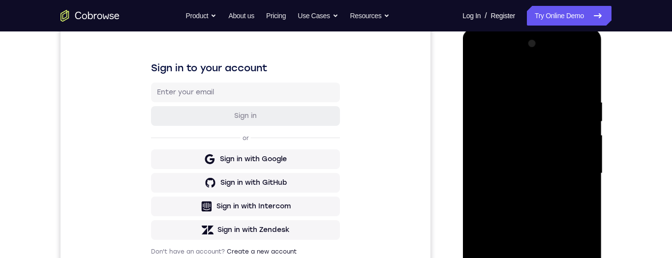
click at [476, 75] on div at bounding box center [532, 173] width 124 height 275
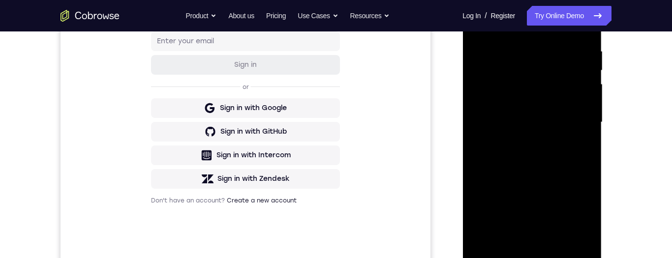
scroll to position [189, 0]
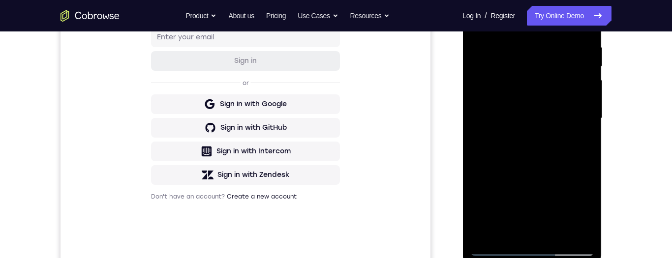
click at [546, 153] on div at bounding box center [532, 118] width 124 height 275
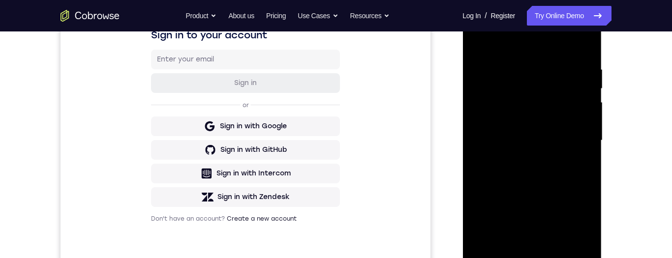
click at [575, 163] on div at bounding box center [532, 140] width 124 height 275
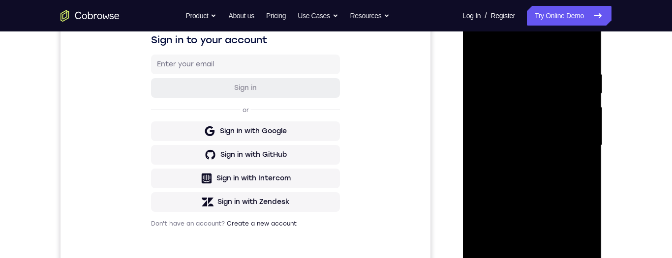
click at [476, 47] on div at bounding box center [532, 145] width 124 height 275
click at [479, 42] on div at bounding box center [532, 145] width 124 height 275
